Goal: Task Accomplishment & Management: Complete application form

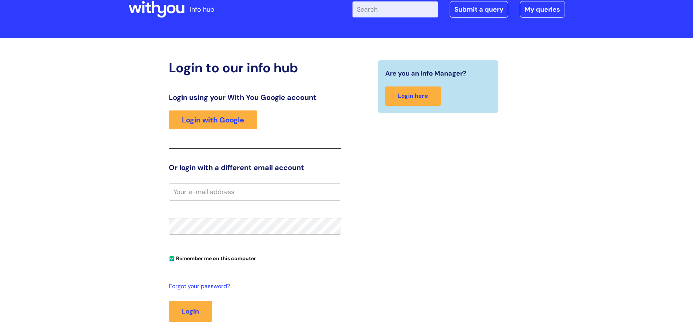
scroll to position [36, 0]
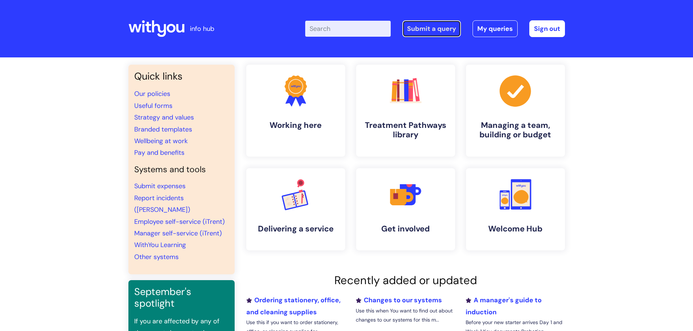
click at [443, 32] on link "Submit a query" at bounding box center [431, 28] width 59 height 17
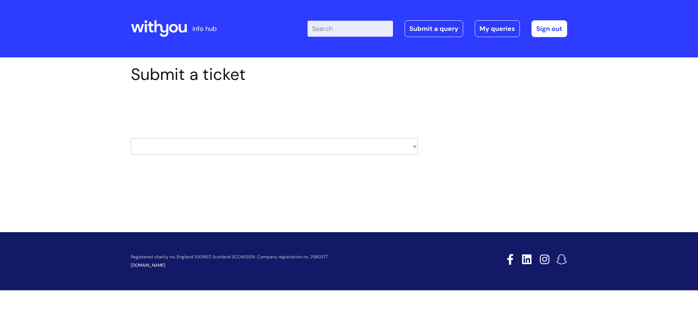
click at [352, 144] on select "HR / People IT and Support Clinical Drug Alerts Finance Accounts Data Support T…" at bounding box center [274, 146] width 287 height 17
select select "it_and_support"
click at [131, 138] on select "HR / People IT and Support Clinical Drug Alerts Finance Accounts Data Support T…" at bounding box center [274, 146] width 287 height 17
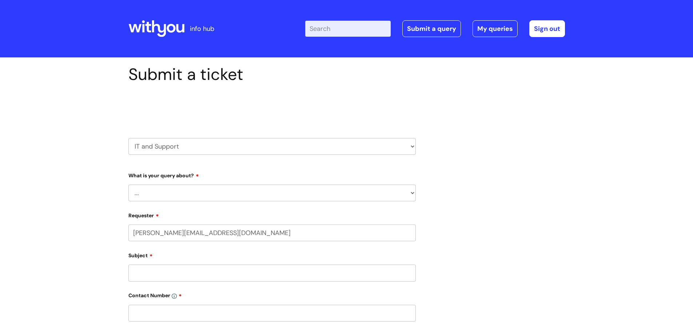
select select "80004286533"
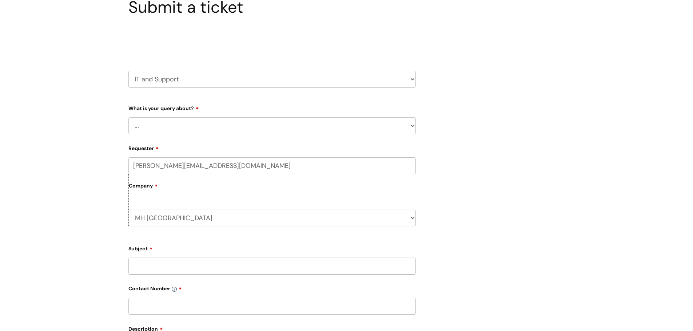
scroll to position [73, 0]
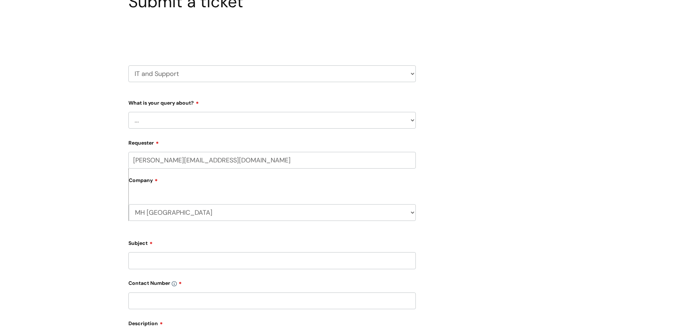
click at [257, 161] on input "[PERSON_NAME][EMAIL_ADDRESS][DOMAIN_NAME]" at bounding box center [271, 160] width 287 height 17
click at [256, 124] on select "... Mobile Phone Reset & MFA Accounts, Starters and Leavers IT Hardware issue I…" at bounding box center [271, 120] width 287 height 17
click at [85, 117] on div "Submit a ticket Select issue type HR / People IT and Support Clinical Drug Aler…" at bounding box center [346, 243] width 693 height 516
